Goal: Information Seeking & Learning: Compare options

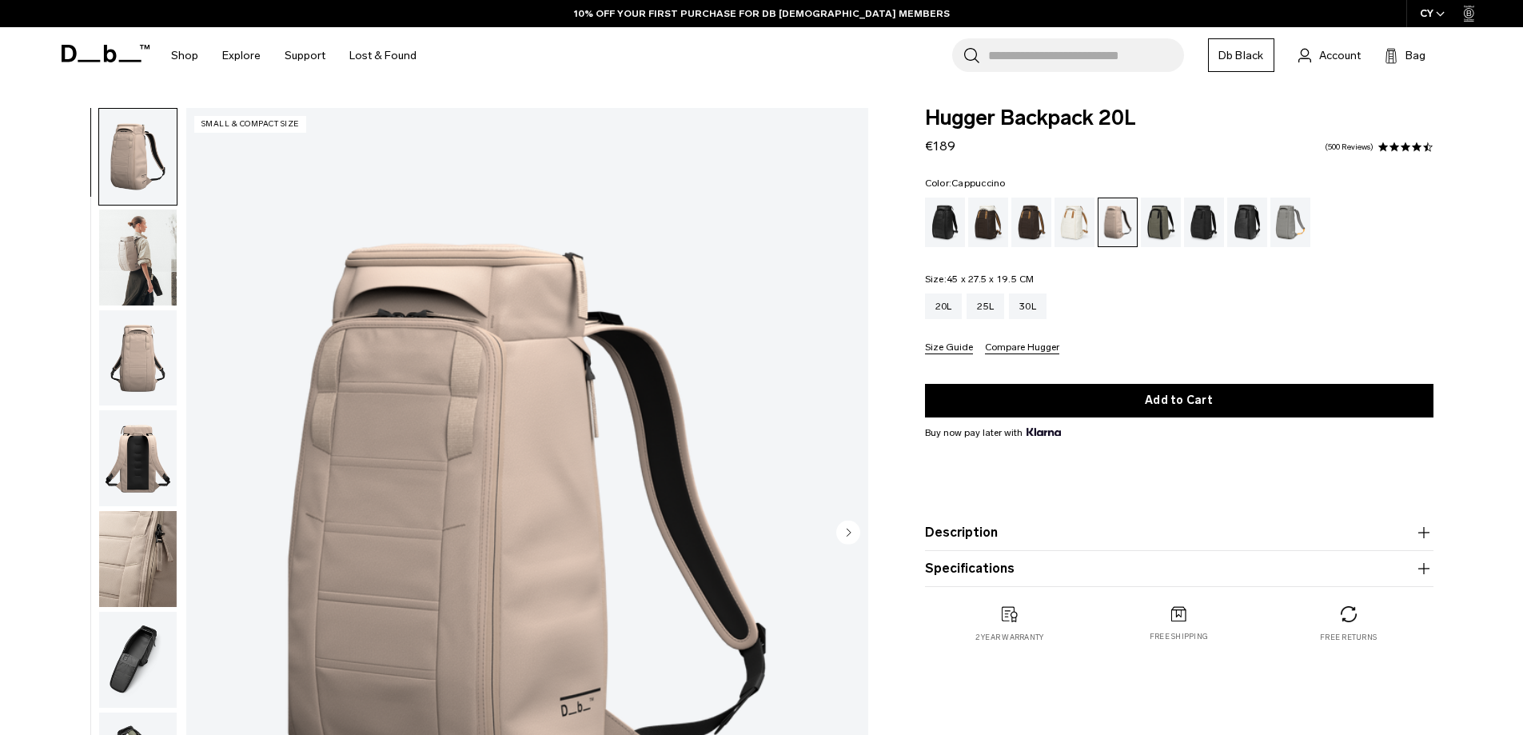
click at [983, 221] on div "Cappuccino" at bounding box center [988, 222] width 41 height 50
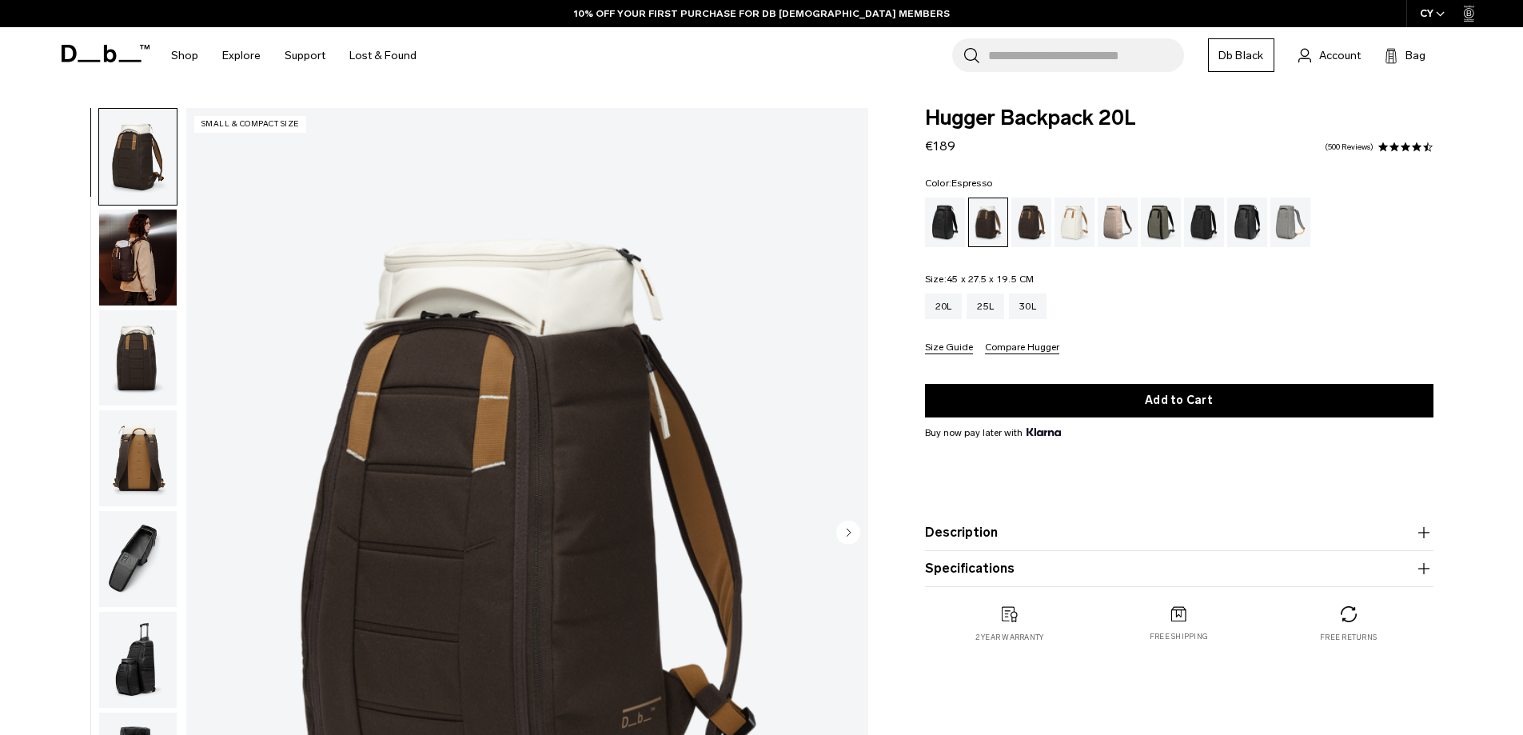
click at [1038, 225] on div "Espresso" at bounding box center [1031, 222] width 41 height 50
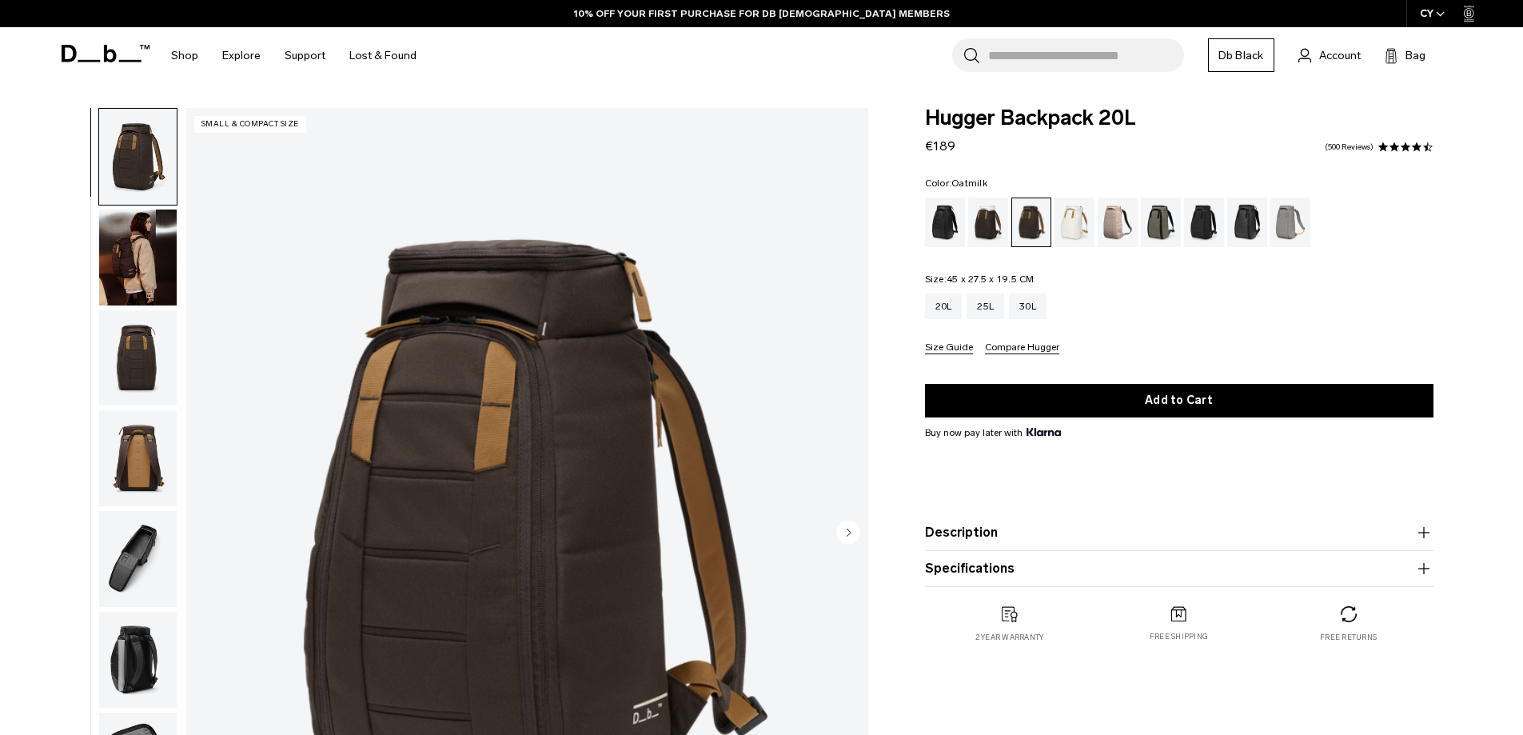
click at [1081, 221] on div "Oatmilk" at bounding box center [1074, 222] width 41 height 50
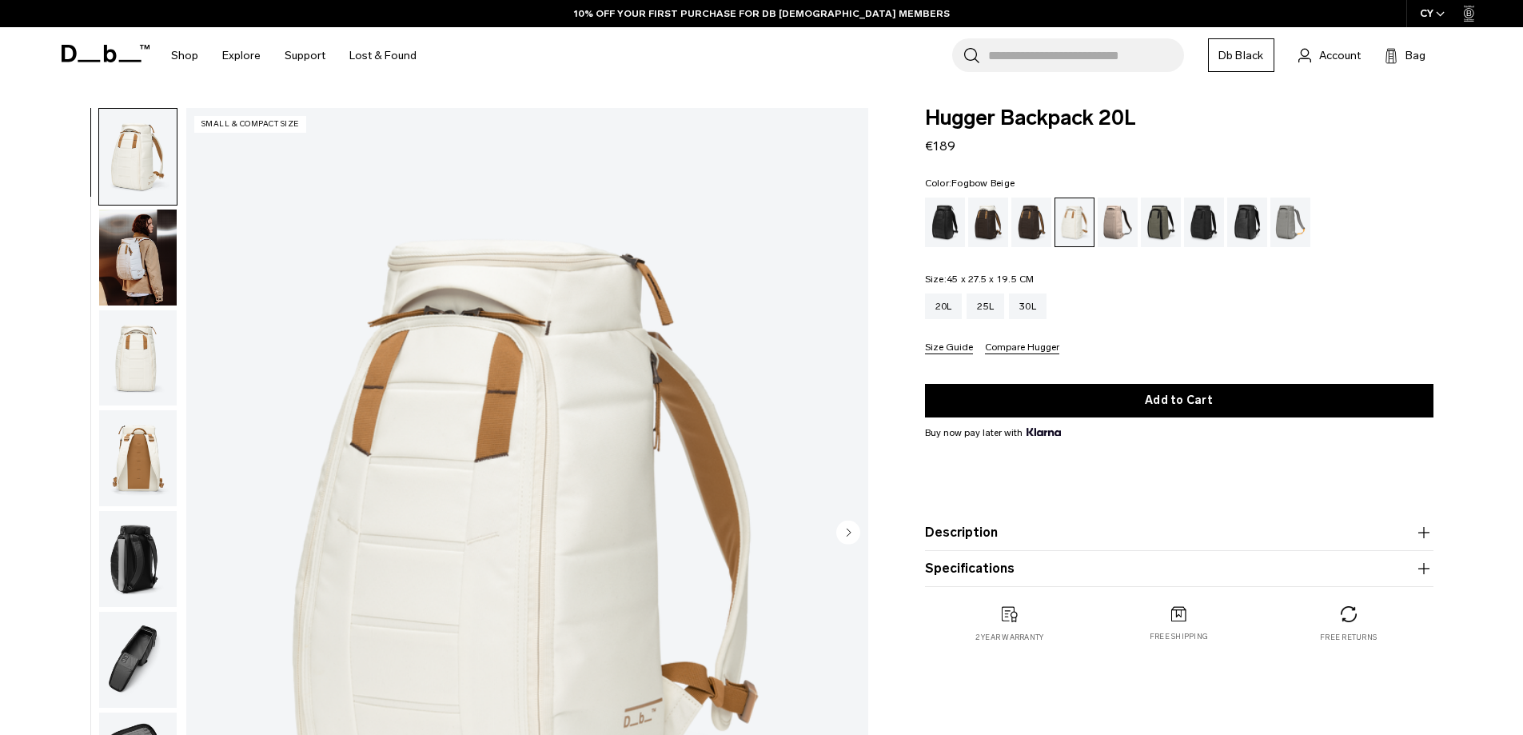
click at [1118, 212] on div "Fogbow Beige" at bounding box center [1118, 222] width 41 height 50
